Goal: Use online tool/utility: Use online tool/utility

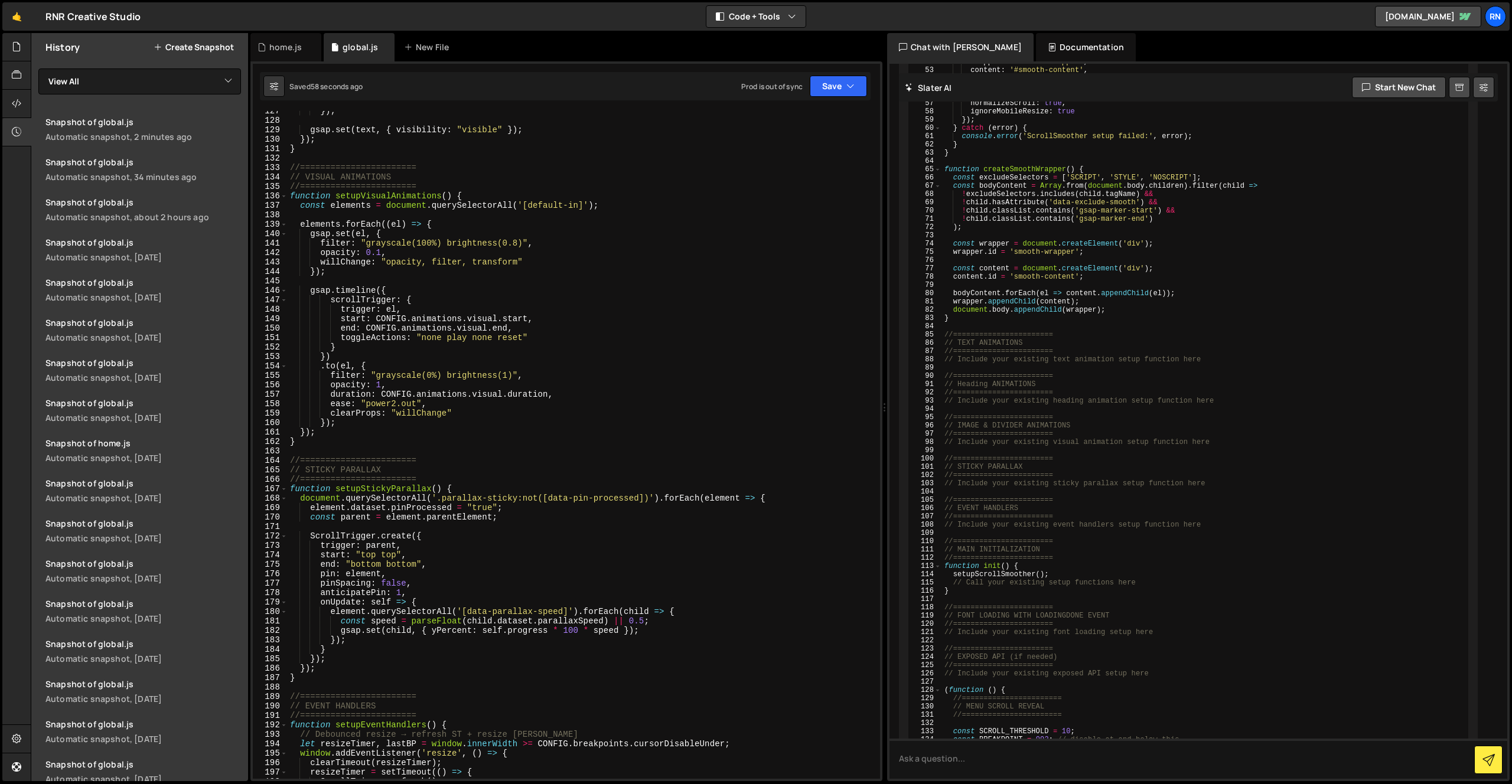
scroll to position [1195, 0]
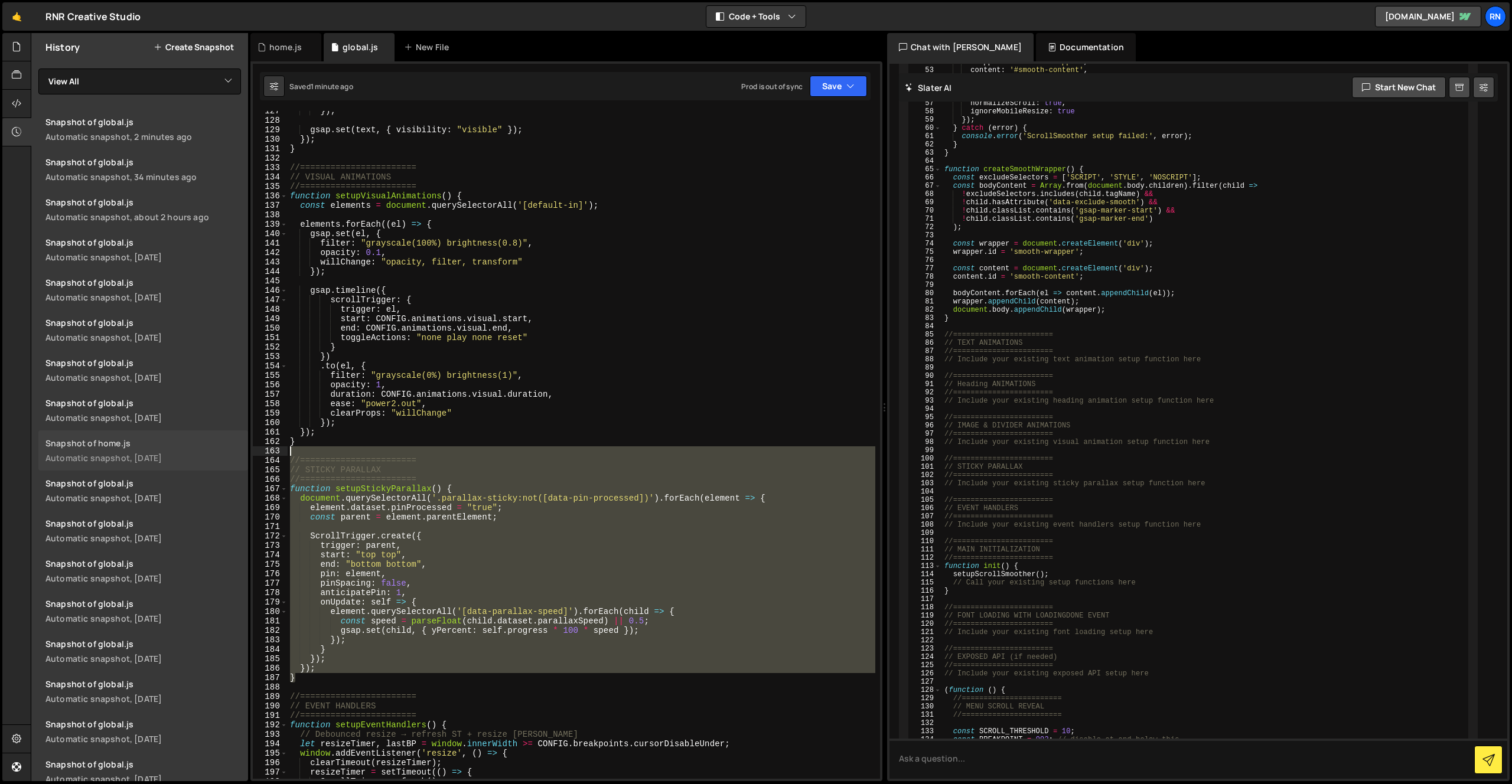
drag, startPoint x: 318, startPoint y: 677, endPoint x: 236, endPoint y: 454, distance: 237.6
click at [238, 453] on div "Files New File Javascript files 1 Capabilities.js 0 1 filter.js 0 1 global.js 0…" at bounding box center [771, 407] width 1482 height 749
type textarea "//======================="
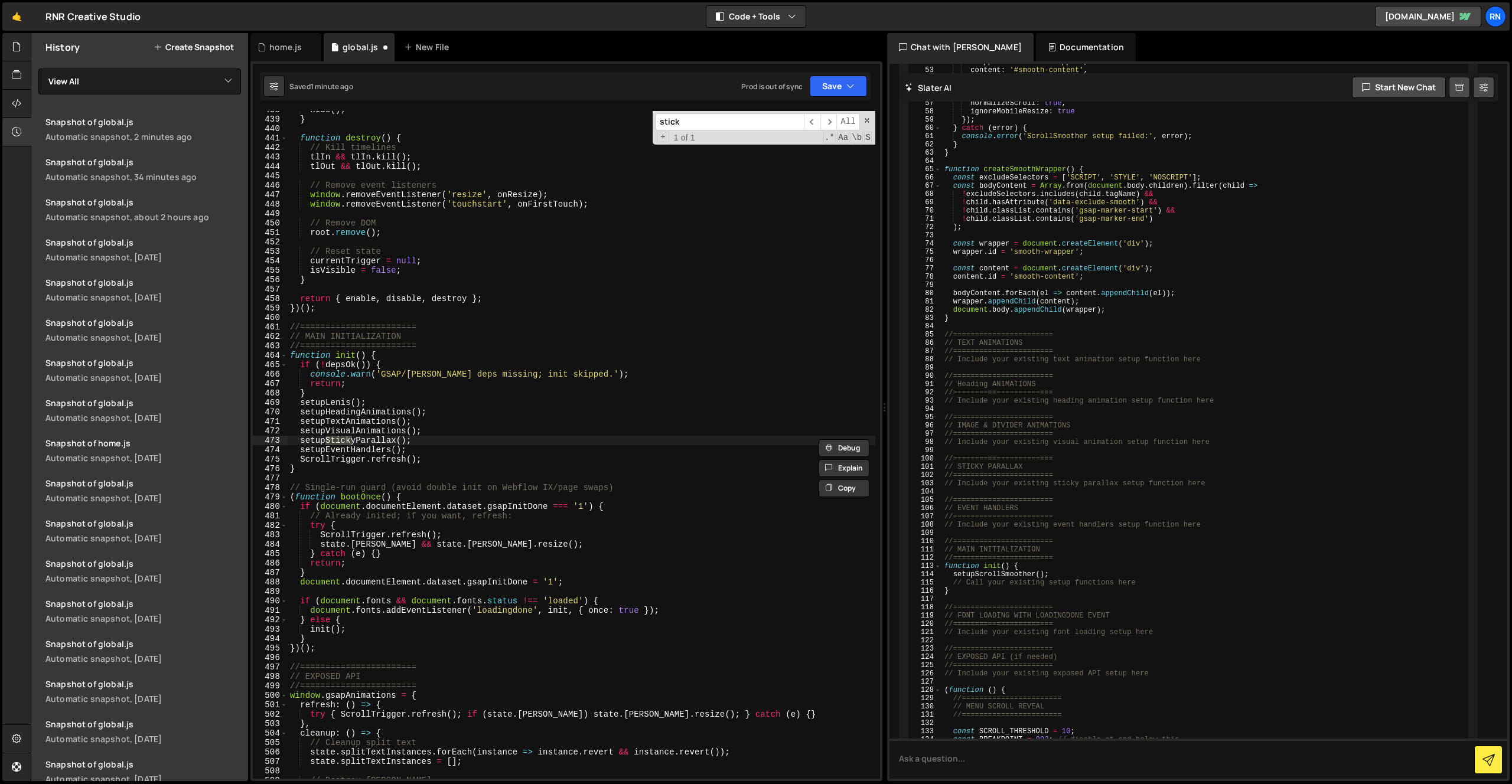
scroll to position [4135, 0]
type input "stickypa"
click at [390, 440] on div "hide ( ) ; } function destroy ( ) { // Kill timelines tlIn && tlIn . kill ( ) ;…" at bounding box center [581, 448] width 588 height 687
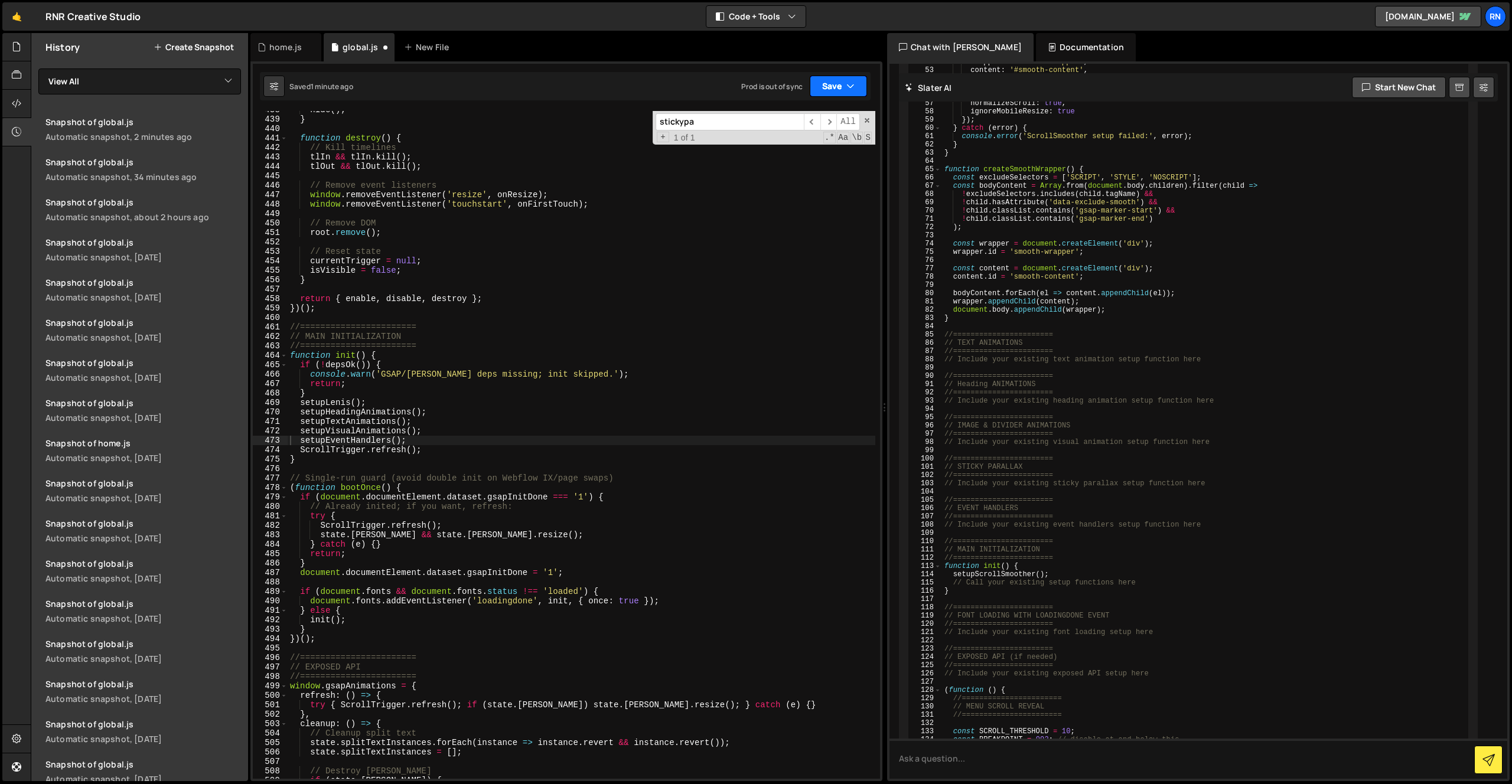
click at [847, 76] on button "Save" at bounding box center [838, 86] width 57 height 21
click at [831, 126] on div "Saved 1 minute ago" at bounding box center [799, 128] width 123 height 14
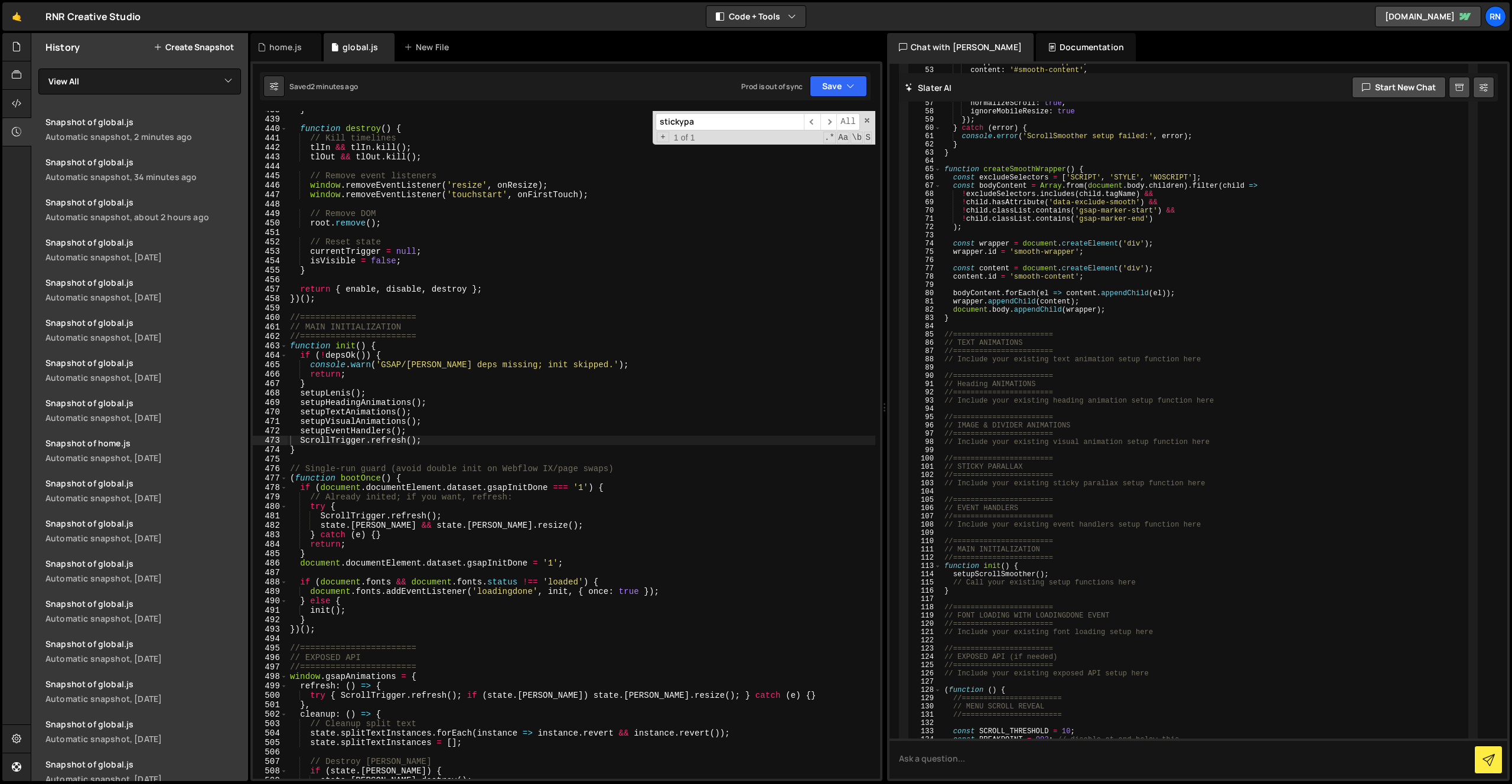
type textarea "//======================="
click at [424, 317] on div "} function destroy ( ) { // Kill timelines tlIn && tlIn . kill ( ) ; [PERSON_NA…" at bounding box center [581, 448] width 588 height 687
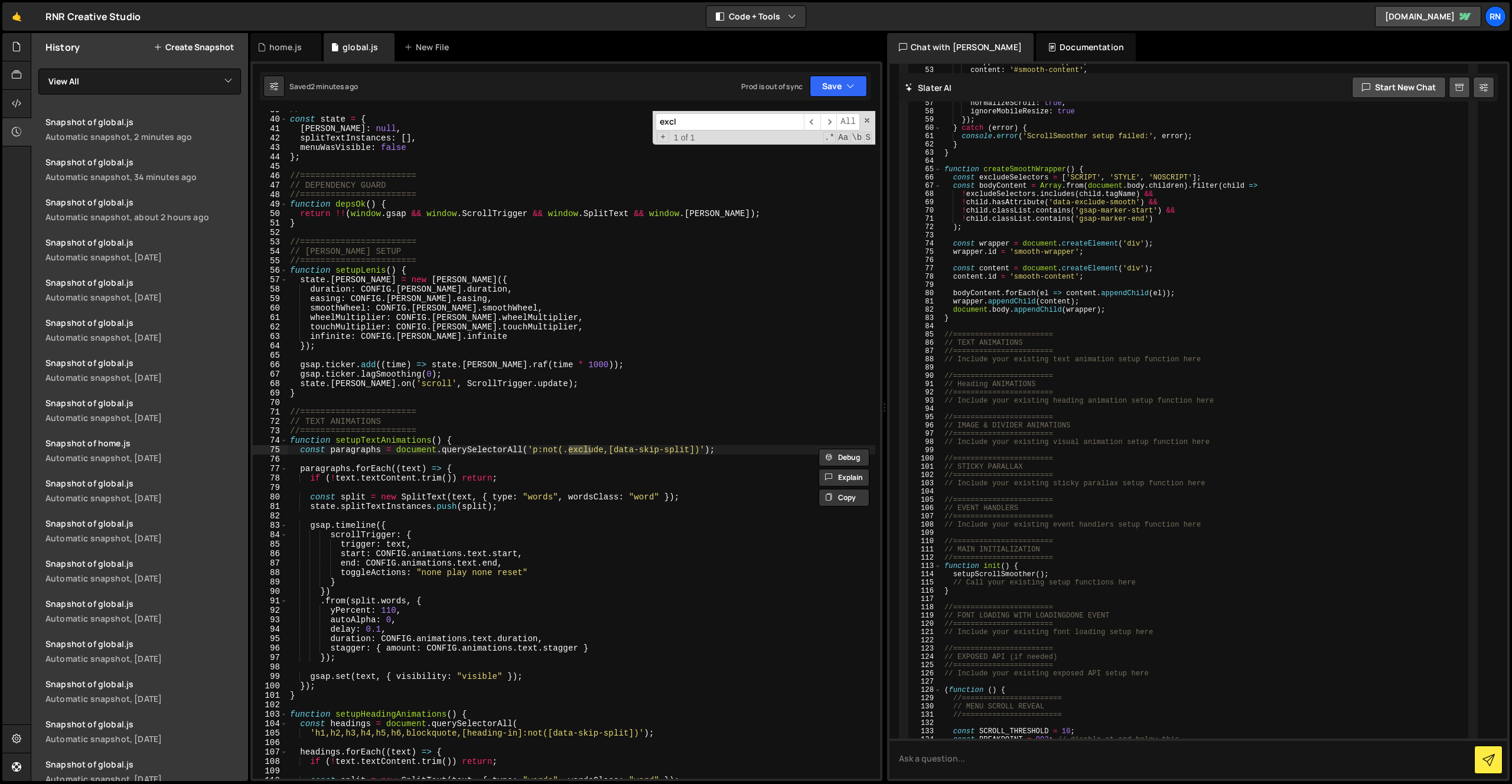
scroll to position [366, 0]
type input "exclude"
type textarea "const paragraphs = document.querySelectorAll('p:not(.exclude,[data-skip-split])…"
click at [583, 446] on div "//======================= const state = { [PERSON_NAME] : null , splitTextInsta…" at bounding box center [581, 445] width 588 height 668
click at [583, 446] on div "//======================= const state = { [PERSON_NAME] : null , splitTextInsta…" at bounding box center [581, 448] width 588 height 687
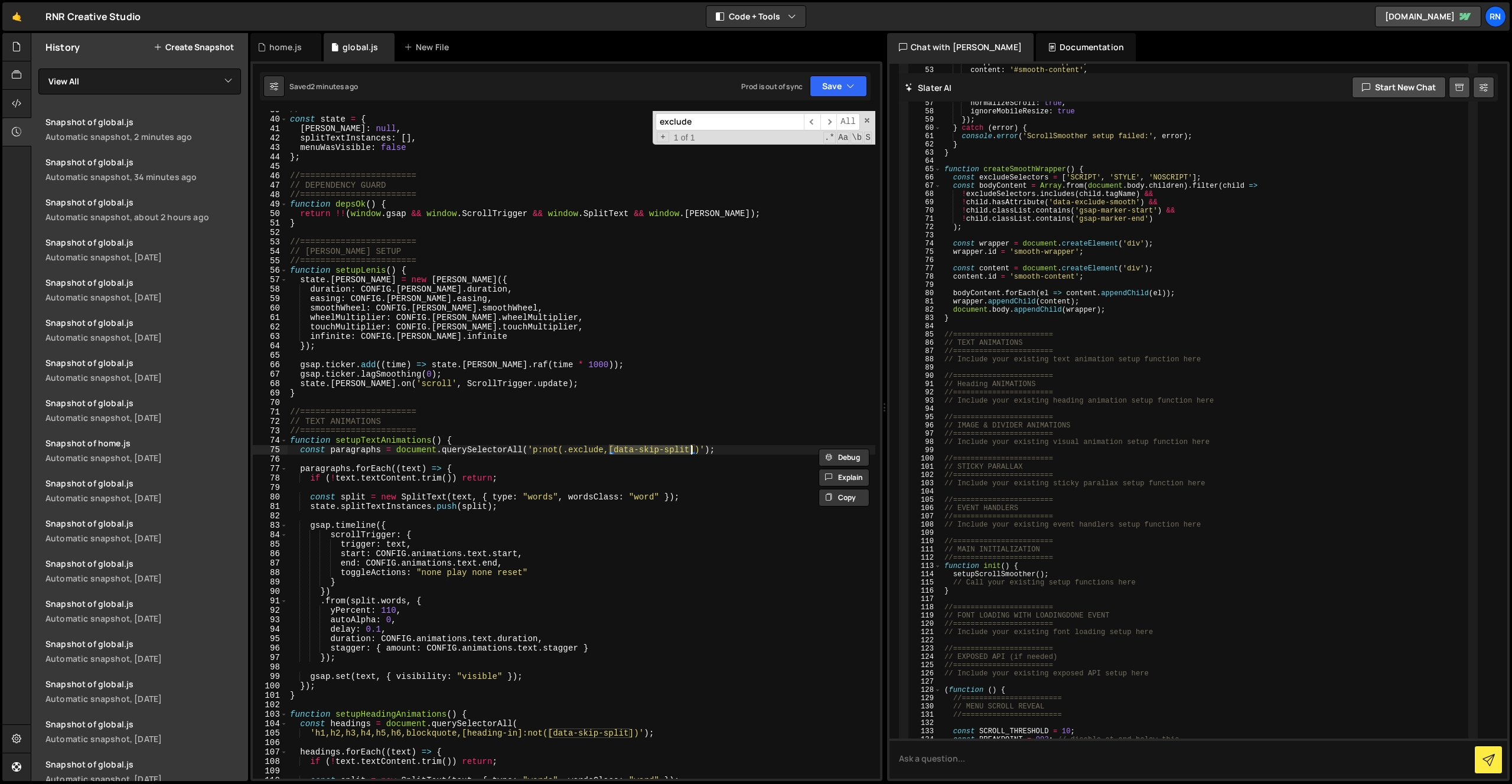
drag, startPoint x: 612, startPoint y: 448, endPoint x: 692, endPoint y: 448, distance: 80.0
click at [692, 448] on div "//======================= const state = { [PERSON_NAME] : null , splitTextInsta…" at bounding box center [581, 448] width 588 height 687
